Goal: Communication & Community: Ask a question

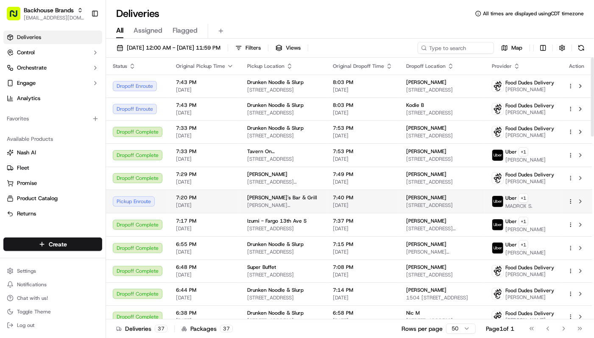
click at [326, 198] on td "7:40 PM [DATE]" at bounding box center [362, 201] width 73 height 23
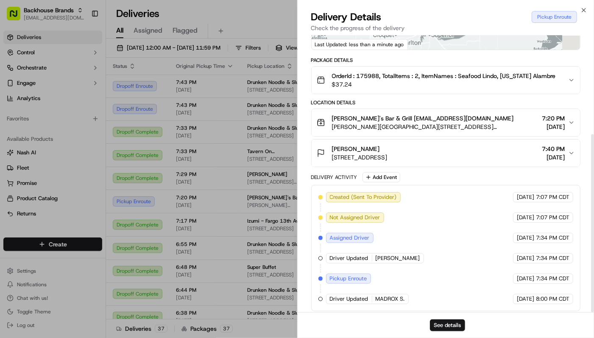
scroll to position [153, 0]
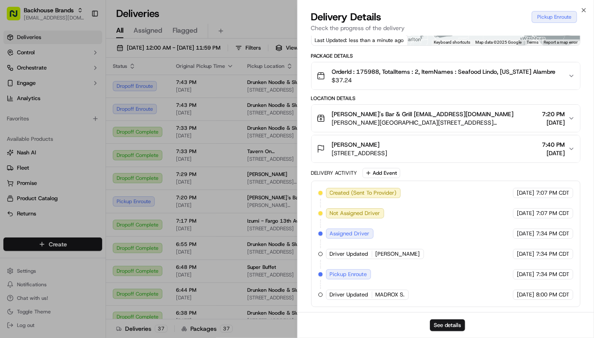
click at [390, 294] on span "MADROX S." at bounding box center [390, 295] width 29 height 8
copy div "MADROX S. Uber"
click at [388, 144] on div "[PERSON_NAME]" at bounding box center [360, 144] width 56 height 8
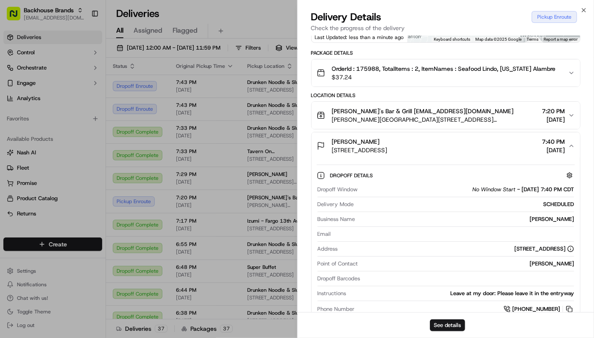
click at [388, 143] on div "[PERSON_NAME]" at bounding box center [360, 141] width 56 height 8
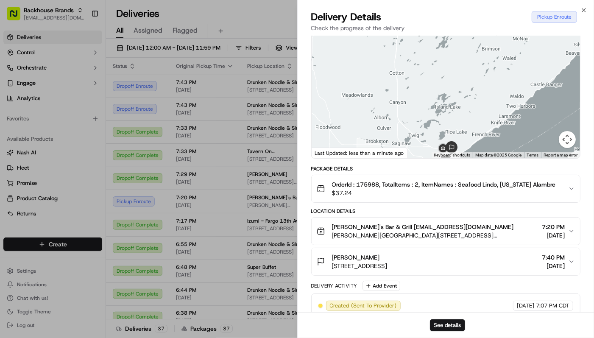
scroll to position [56, 0]
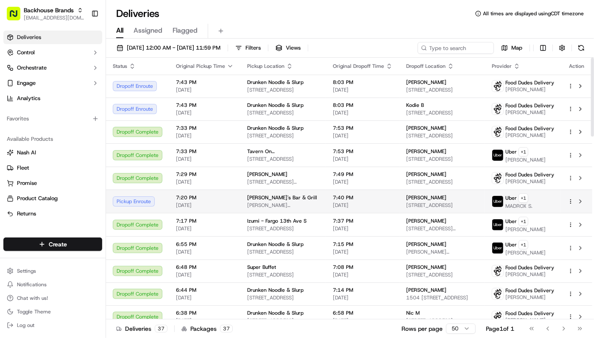
click at [231, 201] on span "7:20 PM" at bounding box center [205, 197] width 58 height 7
click at [263, 201] on span "[PERSON_NAME]'s Bar & Grill" at bounding box center [282, 197] width 70 height 7
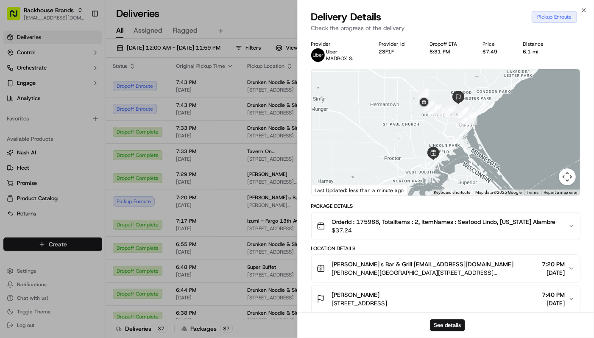
scroll to position [153, 0]
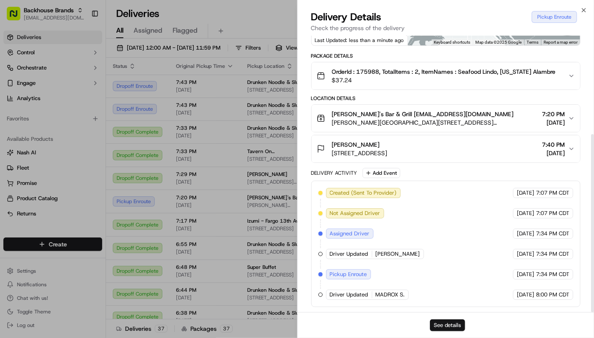
click at [451, 324] on button "See details" at bounding box center [447, 325] width 35 height 12
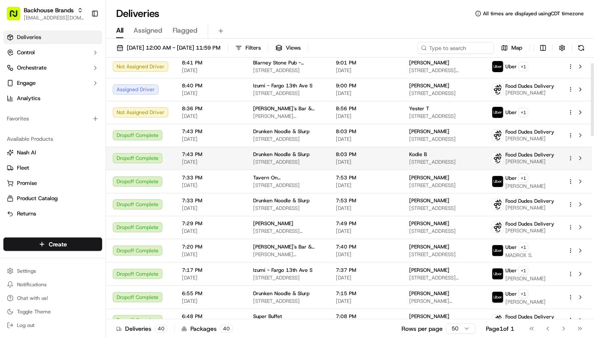
scroll to position [0, 0]
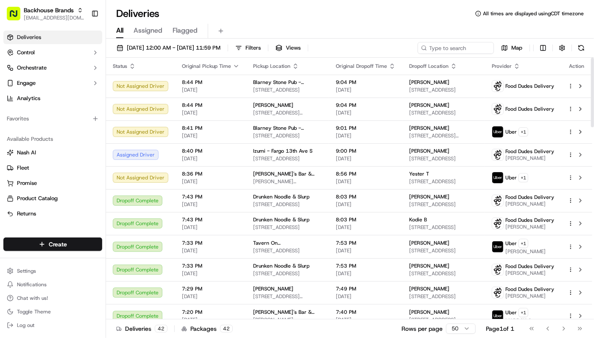
drag, startPoint x: 426, startPoint y: 25, endPoint x: 416, endPoint y: 4, distance: 23.3
click at [426, 23] on div "All Assigned Flagged" at bounding box center [350, 29] width 488 height 18
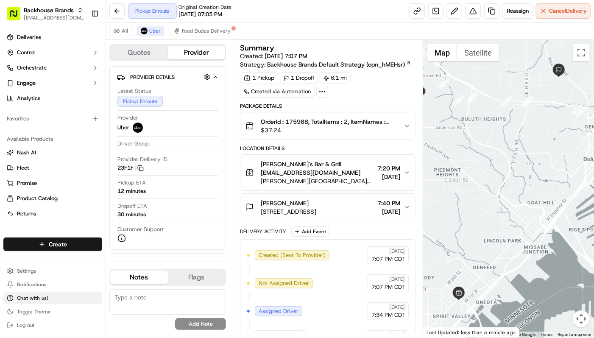
click at [33, 299] on span "Chat with us!" at bounding box center [32, 298] width 31 height 7
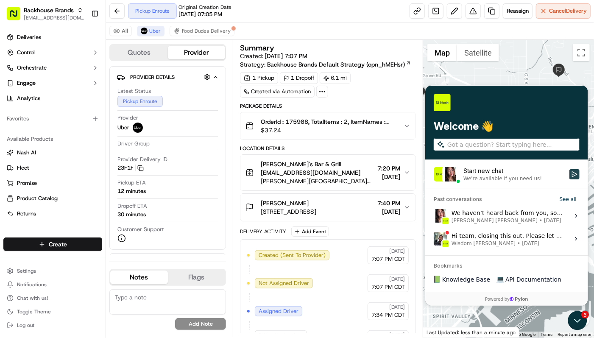
click at [571, 175] on icon "Start new chat" at bounding box center [574, 173] width 7 height 7
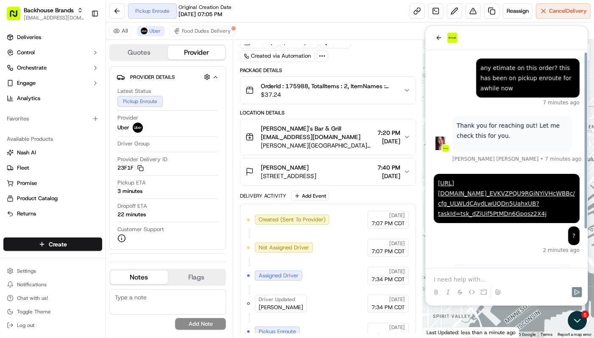
scroll to position [45, 0]
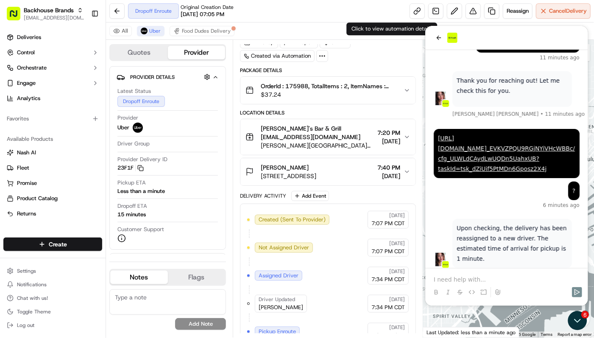
click at [500, 37] on div at bounding box center [506, 37] width 146 height 10
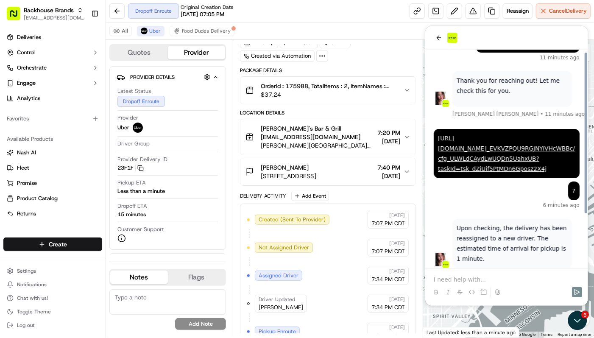
scroll to position [70, 0]
